Goal: Task Accomplishment & Management: Manage account settings

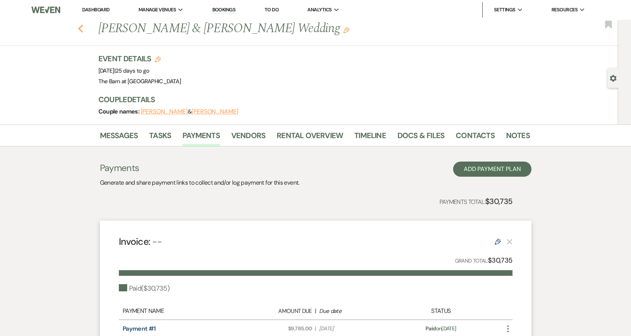
click at [78, 23] on button "Previous" at bounding box center [81, 28] width 6 height 11
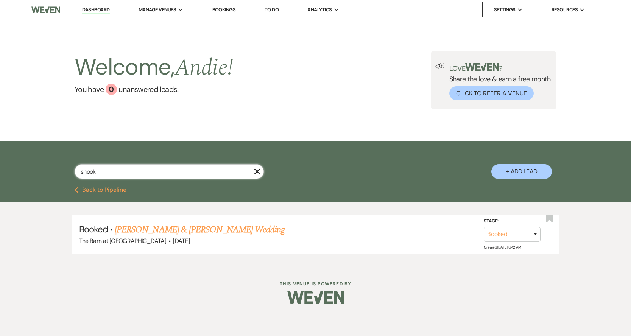
click at [168, 173] on input "shook" at bounding box center [169, 171] width 189 height 15
type input "s"
type input "[PERSON_NAME]"
click at [202, 227] on link "[PERSON_NAME] & [PERSON_NAME]'s Wedding" at bounding box center [202, 230] width 175 height 14
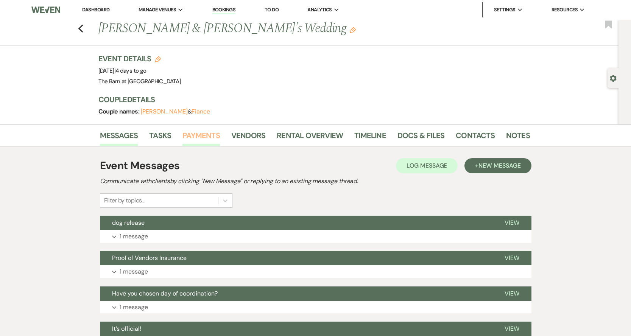
click at [198, 140] on link "Payments" at bounding box center [200, 137] width 37 height 17
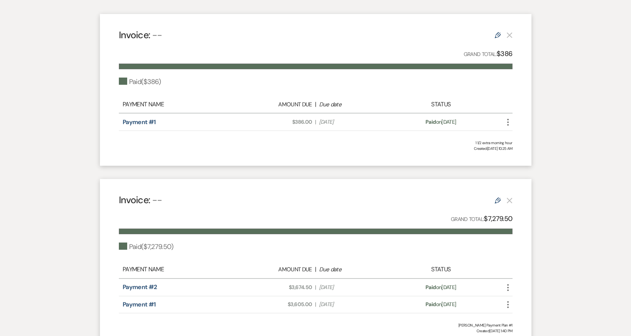
scroll to position [202, 0]
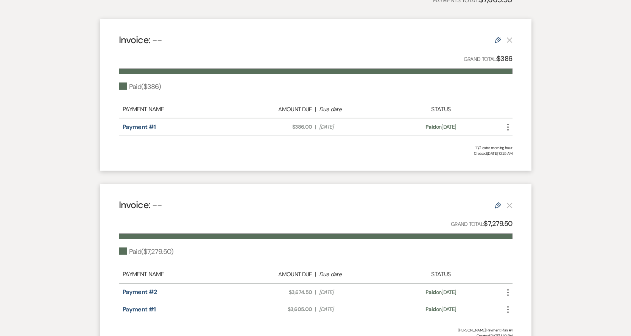
click at [326, 128] on span "Due Date Sep 18, 2025" at bounding box center [354, 127] width 70 height 8
drag, startPoint x: 476, startPoint y: 145, endPoint x: 511, endPoint y: 148, distance: 34.6
click at [511, 148] on div "1 1/2 extra morning hour" at bounding box center [316, 148] width 394 height 6
click at [513, 148] on div "Invoice: -- Edit Grand Total: $386 Paid ( $386 ) Payment Name Amount Due | Due …" at bounding box center [315, 95] width 431 height 152
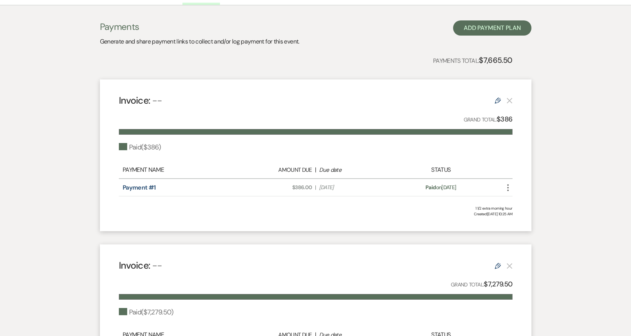
scroll to position [136, 0]
